Goal: Task Accomplishment & Management: Complete application form

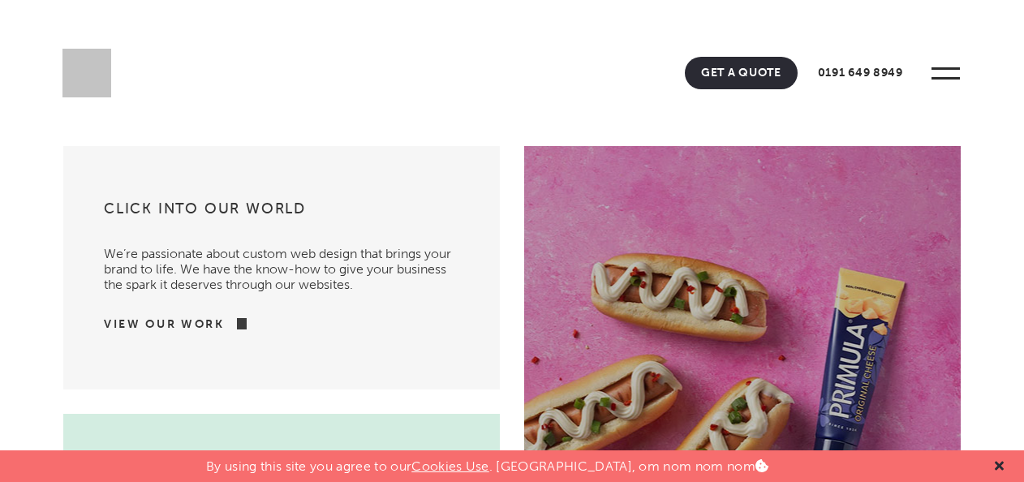
click at [998, 464] on icon at bounding box center [999, 466] width 9 height 9
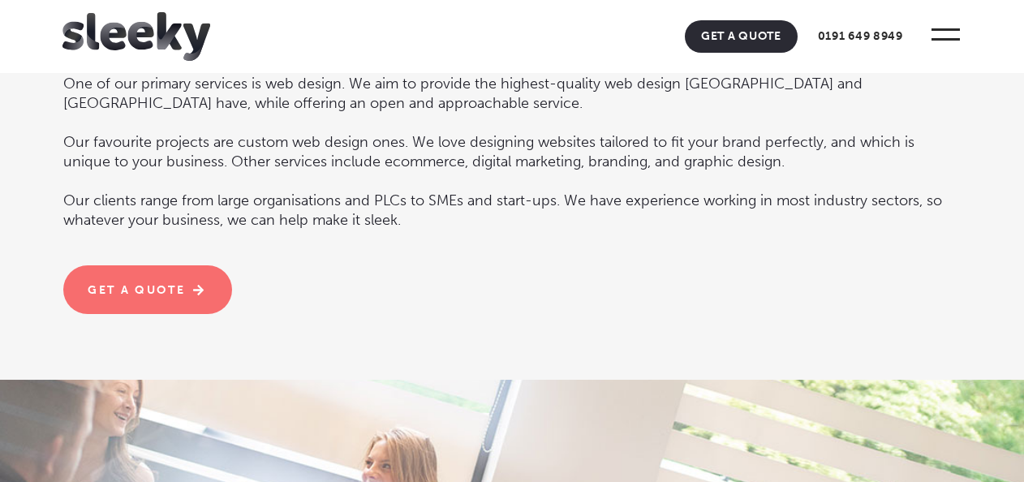
scroll to position [1837, 0]
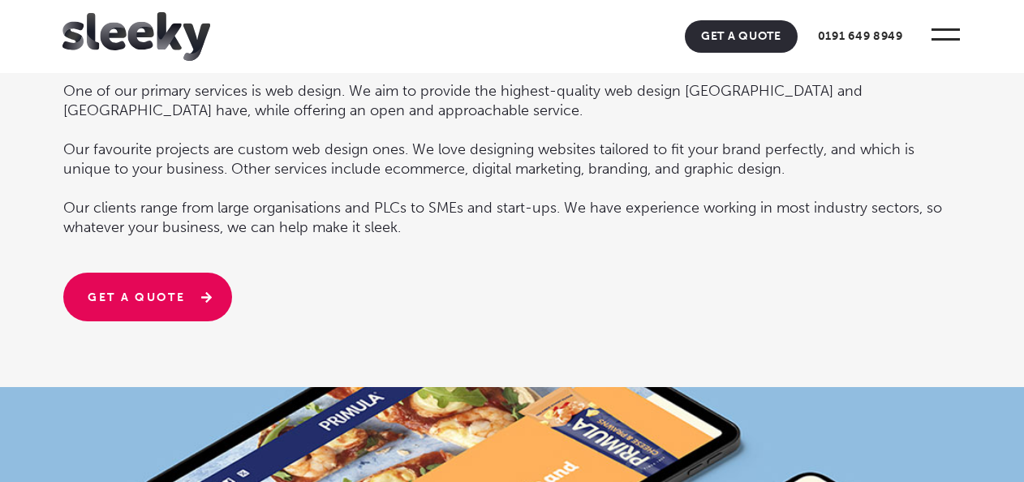
click at [166, 273] on link "Get a quote" at bounding box center [147, 297] width 169 height 49
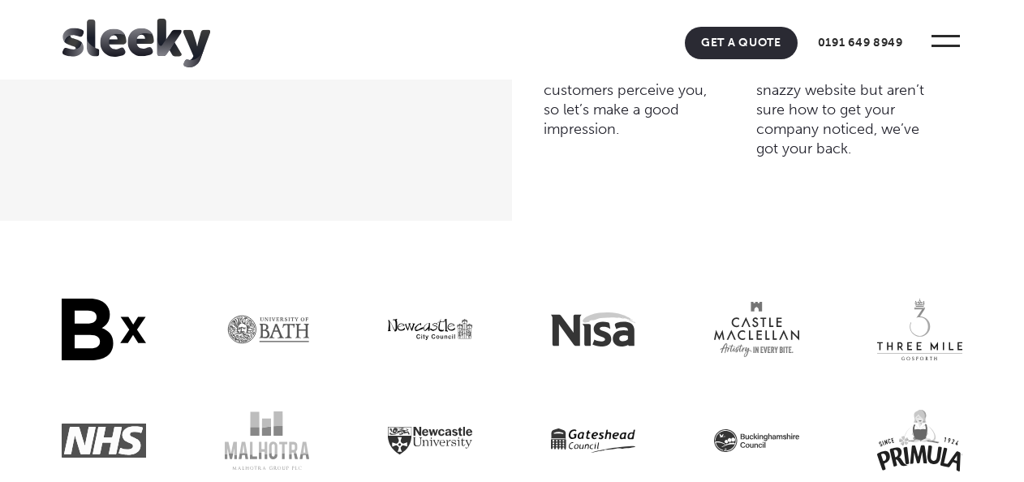
scroll to position [4936, 0]
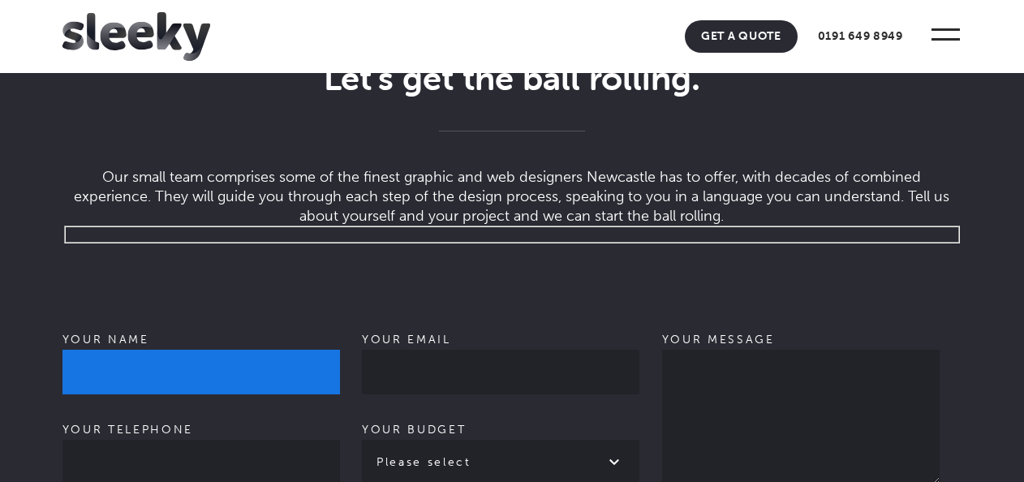
click at [183, 395] on input "Your name" at bounding box center [202, 372] width 278 height 45
type input "[PERSON_NAME] [PERSON_NAME]"
type input "07921150637"
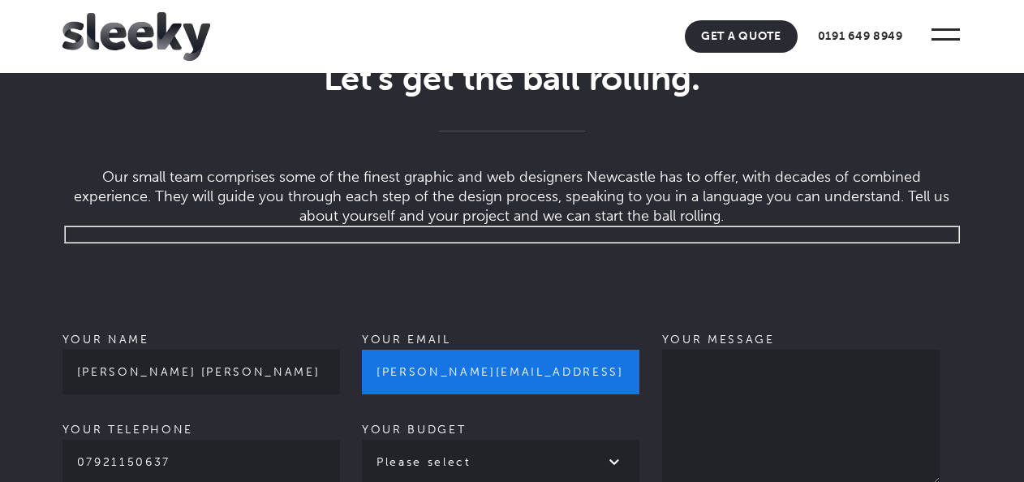
drag, startPoint x: 539, startPoint y: 402, endPoint x: 128, endPoint y: 424, distance: 411.3
click at [128, 424] on div "Your name [PERSON_NAME] [PERSON_NAME] Your telephone [PHONE_NUMBER] Your email …" at bounding box center [513, 439] width 900 height 391
type input "[PERSON_NAME][EMAIL_ADDRESS][PERSON_NAME][DOMAIN_NAME]"
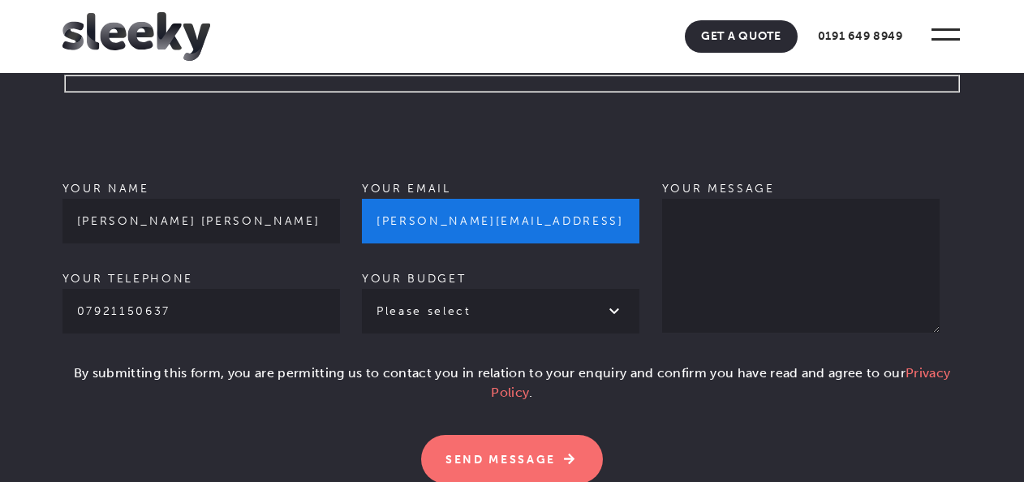
scroll to position [5136, 0]
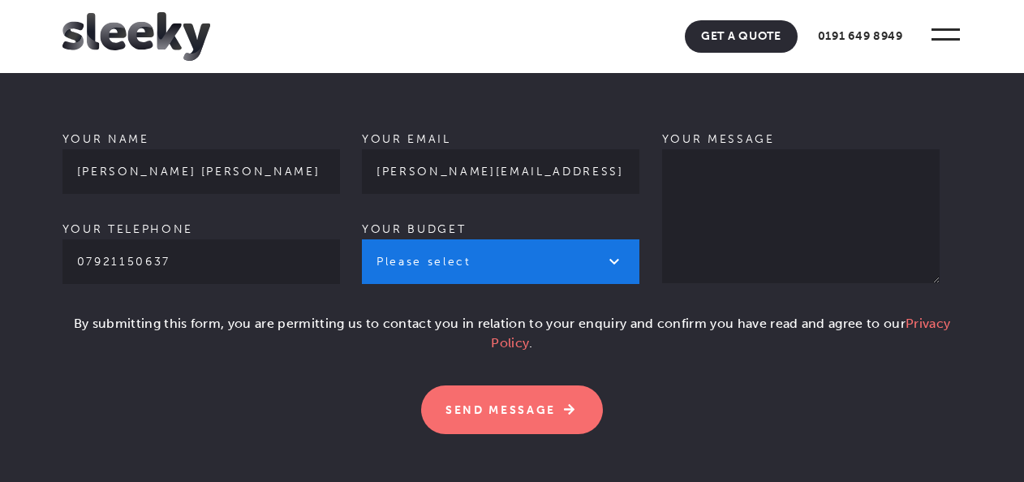
click at [560, 284] on select "Please select £1k - £2k £2k - £3k £3k - £4k £4k - £5k £5k - £10k More than £10k" at bounding box center [501, 261] width 278 height 45
